Goal: Find specific page/section: Find specific page/section

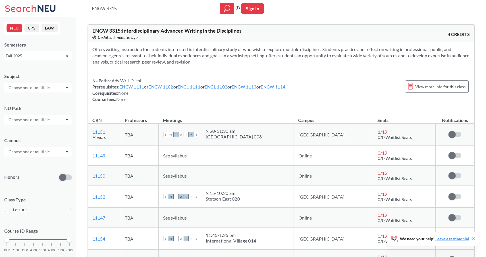
scroll to position [93, 0]
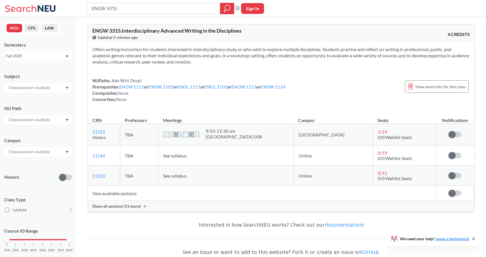
click at [122, 207] on span "Show all sections (11 more)" at bounding box center [116, 206] width 48 height 5
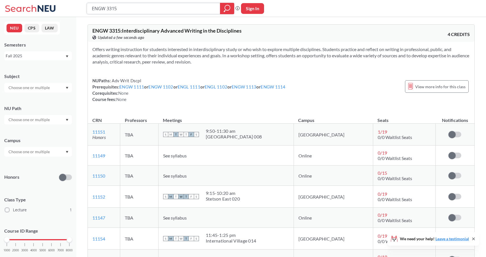
click at [118, 10] on input "ENGW 3315" at bounding box center [153, 9] width 125 height 10
type input "ENGW 3306"
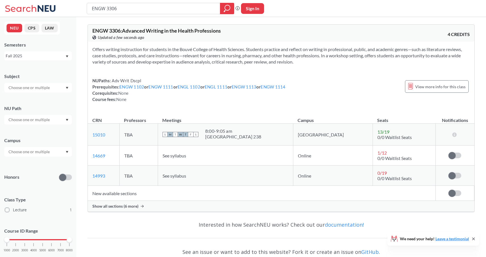
click at [114, 208] on span "Show all sections (6 more)" at bounding box center [115, 206] width 46 height 5
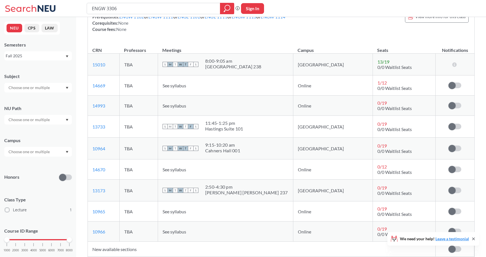
scroll to position [68, 0]
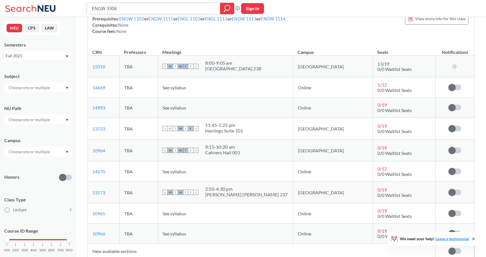
click at [118, 8] on input "ENGW 3306" at bounding box center [153, 9] width 125 height 10
type input "ENGW 3302"
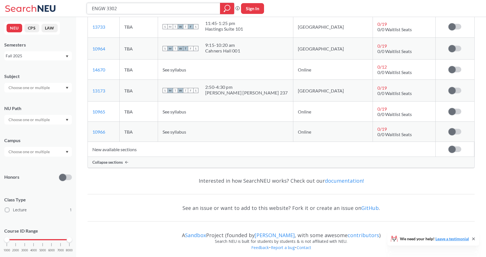
scroll to position [172, 0]
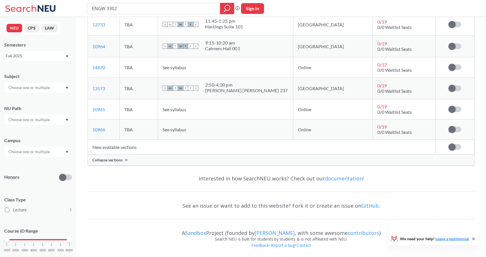
click at [123, 148] on td "New available sections" at bounding box center [262, 147] width 348 height 15
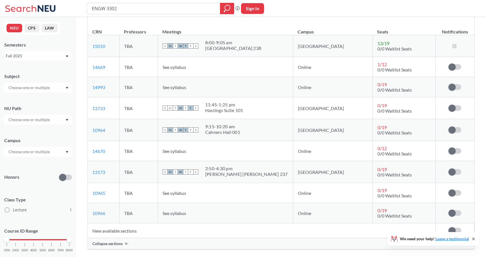
scroll to position [0, 0]
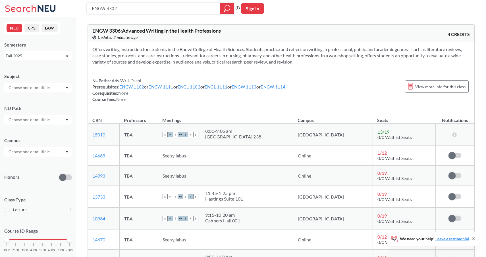
click at [118, 10] on input "ENGW 3302" at bounding box center [153, 9] width 125 height 10
click at [228, 7] on icon "magnifying glass" at bounding box center [227, 9] width 7 height 8
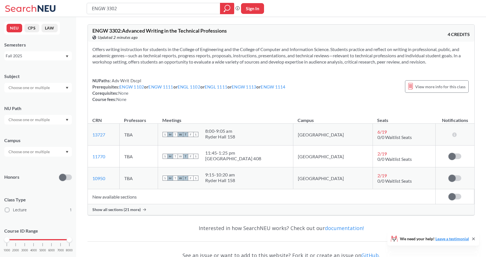
click at [124, 210] on span "Show all sections (21 more)" at bounding box center [116, 209] width 48 height 5
